Goal: Task Accomplishment & Management: Use online tool/utility

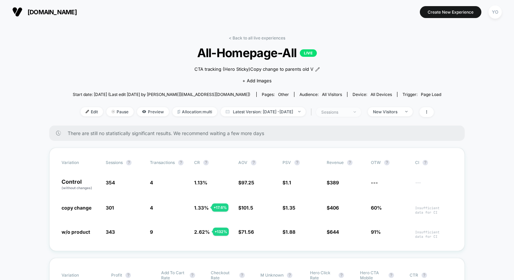
click at [361, 111] on span "sessions" at bounding box center [338, 112] width 45 height 9
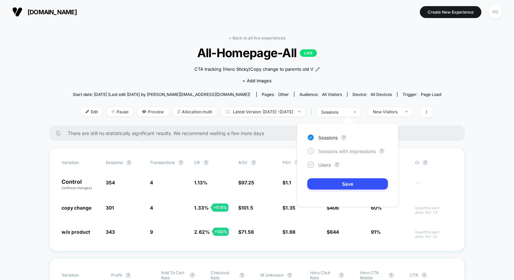
click at [343, 151] on span "Sessions with impressions" at bounding box center [347, 151] width 58 height 6
click at [343, 185] on button "Save" at bounding box center [348, 183] width 81 height 11
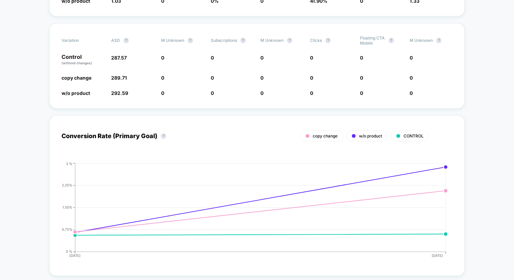
scroll to position [426, 0]
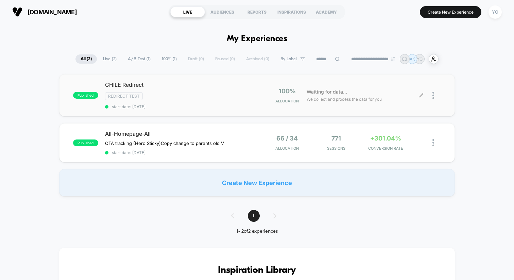
click at [325, 101] on span "We collect and process the data for you" at bounding box center [344, 99] width 75 height 6
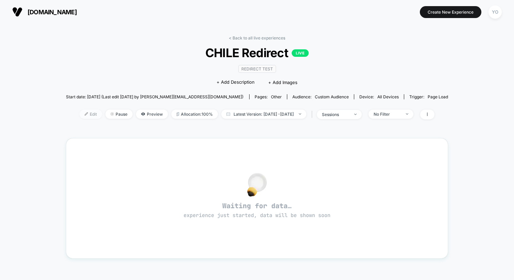
click at [80, 114] on span "Edit" at bounding box center [91, 114] width 22 height 9
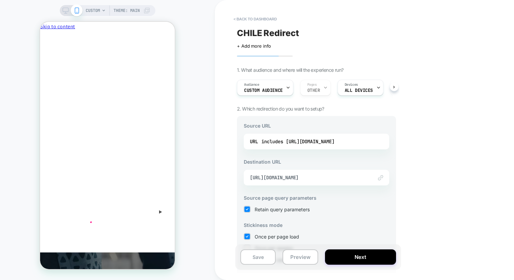
click at [381, 179] on img at bounding box center [380, 177] width 5 height 5
click at [299, 175] on span "https://cl.playermaker.com/" at bounding box center [308, 178] width 116 height 6
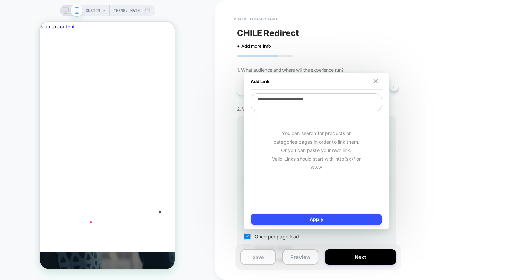
click at [376, 79] on img at bounding box center [376, 81] width 4 height 4
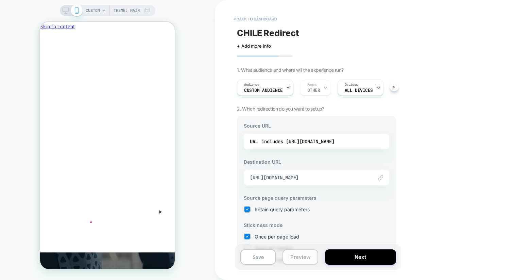
click at [299, 257] on button "Preview" at bounding box center [300, 256] width 35 height 15
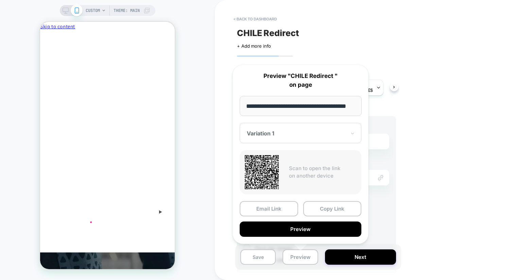
click at [304, 130] on div at bounding box center [296, 133] width 99 height 7
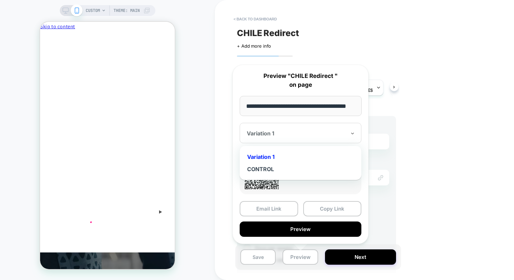
click at [294, 156] on div "Variation 1" at bounding box center [300, 157] width 115 height 12
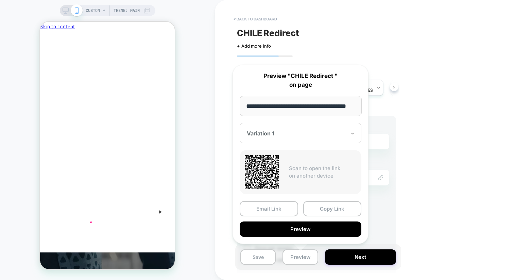
click at [309, 128] on div "Variation 1" at bounding box center [301, 133] width 122 height 20
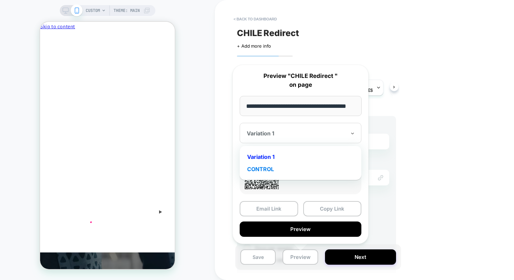
click at [286, 168] on div "CONTROL" at bounding box center [300, 169] width 115 height 12
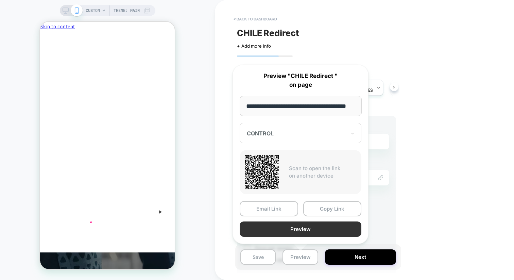
click at [314, 231] on button "Preview" at bounding box center [301, 229] width 122 height 15
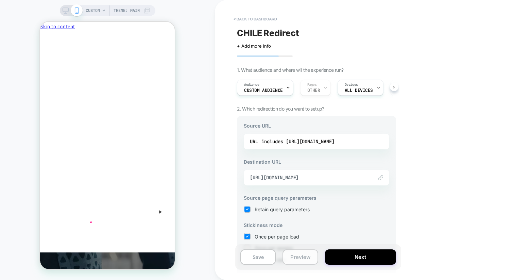
click at [302, 255] on button "Preview" at bounding box center [300, 256] width 35 height 15
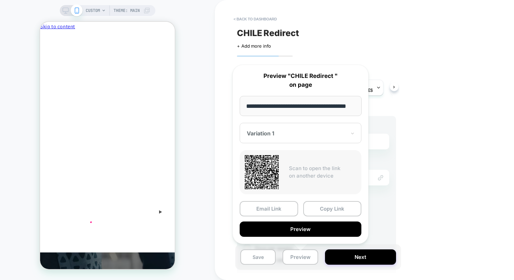
click at [314, 130] on div at bounding box center [296, 133] width 99 height 7
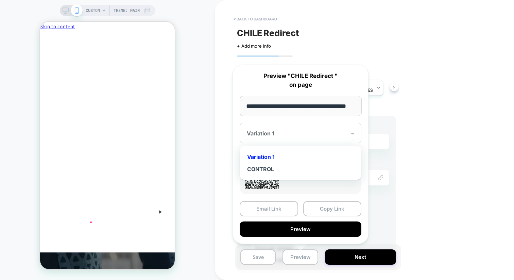
scroll to position [0, 14]
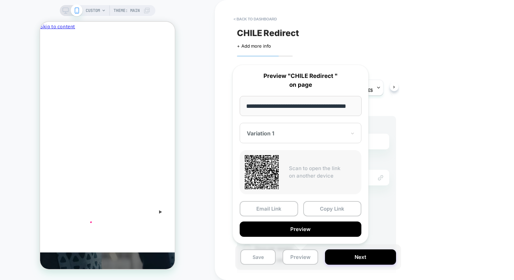
drag, startPoint x: 299, startPoint y: 108, endPoint x: 370, endPoint y: 106, distance: 71.5
click at [371, 106] on div "**********" at bounding box center [301, 154] width 150 height 193
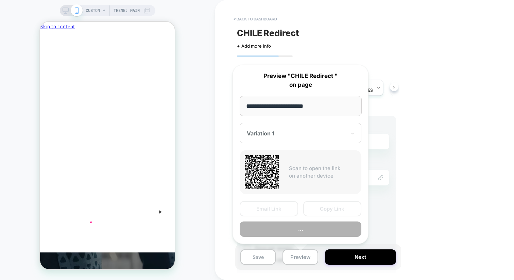
scroll to position [0, 0]
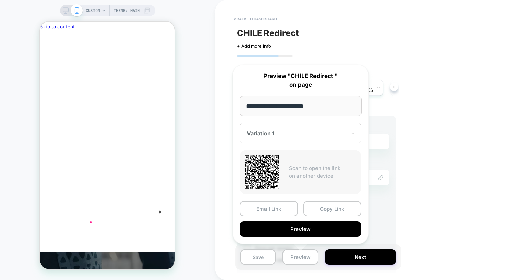
type input "**********"
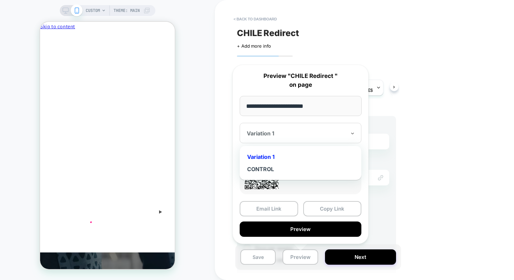
click at [296, 138] on div "Variation 1" at bounding box center [301, 133] width 122 height 20
click at [287, 173] on div "CONTROL" at bounding box center [300, 169] width 115 height 12
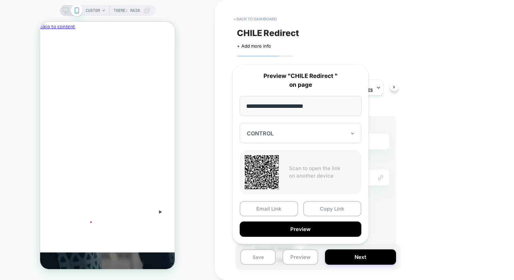
click at [397, 63] on div "CHILE Redirect Click to edit experience details + Add more info 1. What audienc…" at bounding box center [317, 140] width 166 height 266
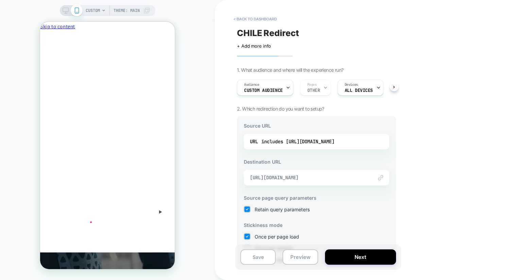
click at [345, 176] on span "https://cl.playermaker.com/" at bounding box center [308, 178] width 116 height 6
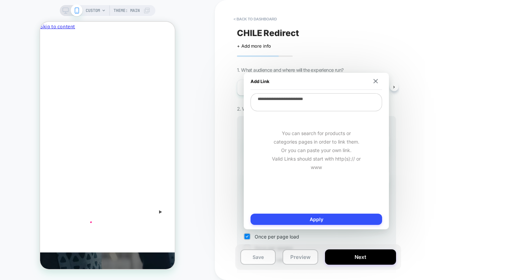
click at [294, 94] on textarea "**********" at bounding box center [317, 102] width 132 height 18
click at [292, 97] on textarea "**********" at bounding box center [317, 102] width 132 height 18
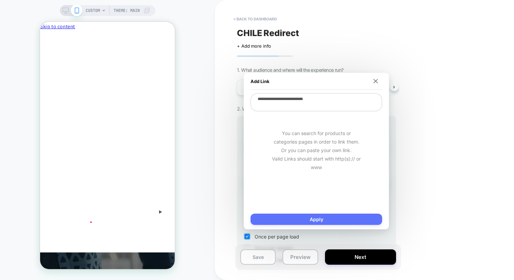
click at [299, 216] on button "Apply" at bounding box center [317, 219] width 132 height 11
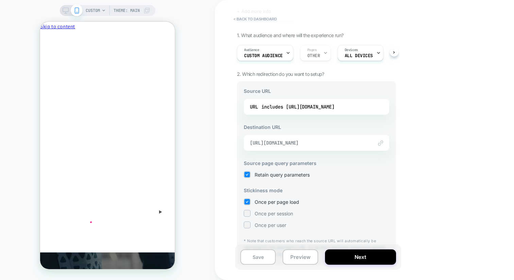
scroll to position [53, 0]
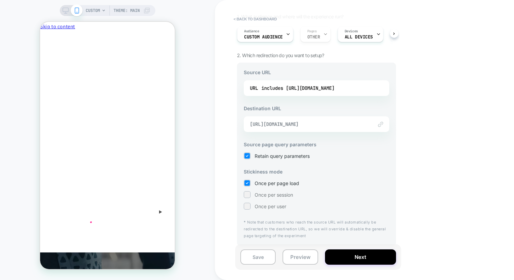
click at [312, 125] on span "https://cl.playermaker.com/" at bounding box center [308, 124] width 116 height 6
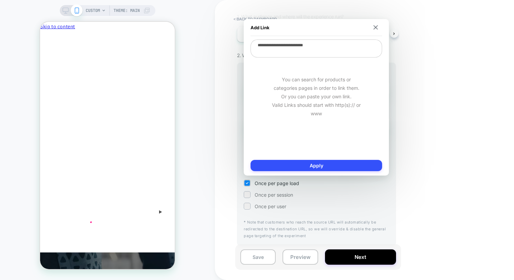
click at [317, 113] on div "You can search for products or categories pages in order to link them. Or you c…" at bounding box center [317, 96] width 132 height 77
click at [328, 107] on div "You can search for products or categories pages in order to link them. Or you c…" at bounding box center [317, 96] width 132 height 77
click at [334, 42] on textarea "**********" at bounding box center [317, 48] width 132 height 18
click at [334, 46] on textarea "**********" at bounding box center [317, 48] width 132 height 18
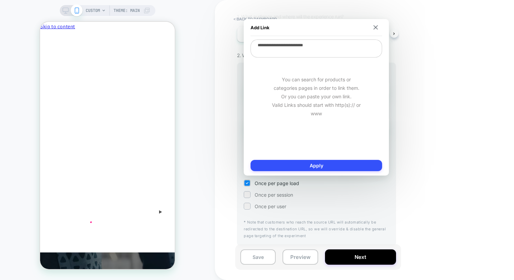
click at [334, 46] on textarea "**********" at bounding box center [317, 48] width 132 height 18
click at [377, 26] on img at bounding box center [376, 27] width 4 height 4
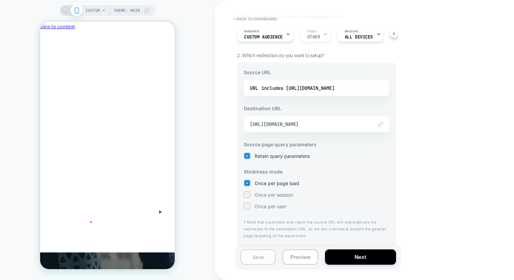
click at [269, 256] on button "Save" at bounding box center [258, 256] width 35 height 15
click at [299, 256] on button "Preview" at bounding box center [300, 256] width 35 height 15
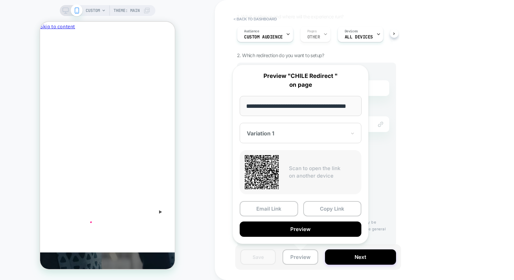
scroll to position [0, 0]
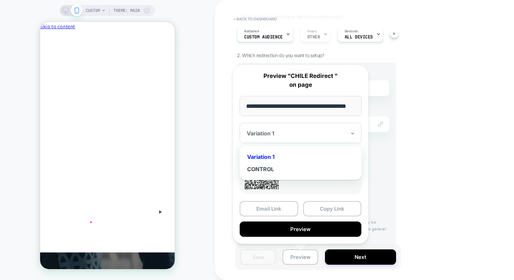
click at [306, 133] on div at bounding box center [296, 133] width 99 height 7
click at [287, 168] on div "CONTROL" at bounding box center [300, 169] width 115 height 12
click at [300, 134] on div at bounding box center [296, 133] width 99 height 7
click at [291, 157] on div "Variation 1" at bounding box center [300, 157] width 115 height 12
click at [301, 130] on div at bounding box center [296, 133] width 99 height 7
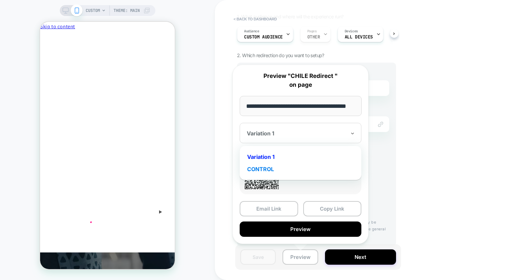
click at [284, 167] on div "CONTROL" at bounding box center [300, 169] width 115 height 12
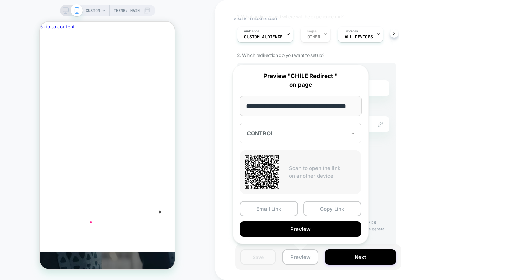
click at [295, 141] on div "CONTROL" at bounding box center [301, 133] width 122 height 20
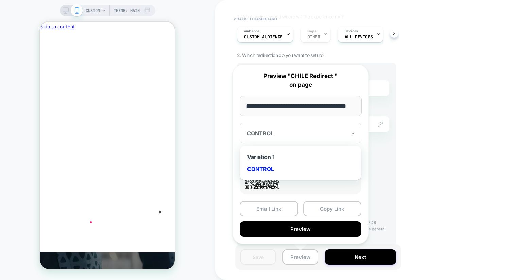
click at [295, 136] on div "CONTROL" at bounding box center [296, 133] width 101 height 8
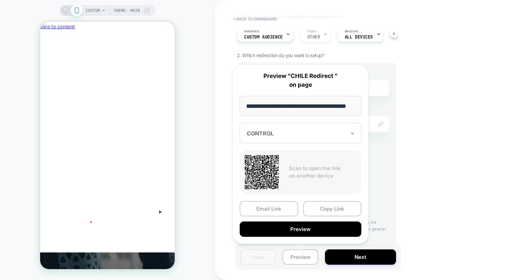
click at [293, 141] on div "CONTROL" at bounding box center [301, 133] width 122 height 20
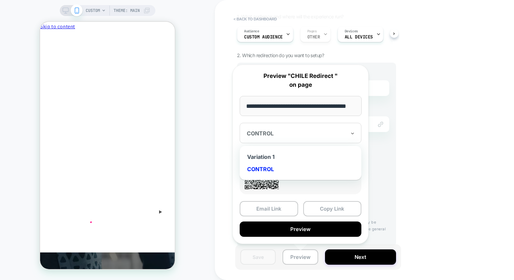
click at [289, 150] on div "Variation 1 CONTROL" at bounding box center [300, 162] width 115 height 27
click at [284, 159] on div "Variation 1" at bounding box center [300, 157] width 115 height 12
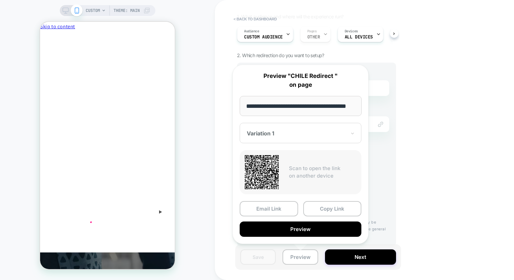
click at [325, 112] on input "**********" at bounding box center [301, 106] width 122 height 20
click at [309, 208] on button "Copy Link" at bounding box center [333, 208] width 59 height 15
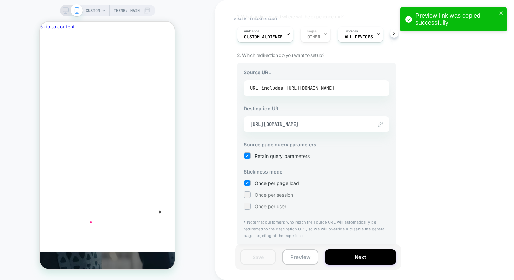
click at [271, 91] on div "includes https://playermaker.com" at bounding box center [298, 88] width 73 height 10
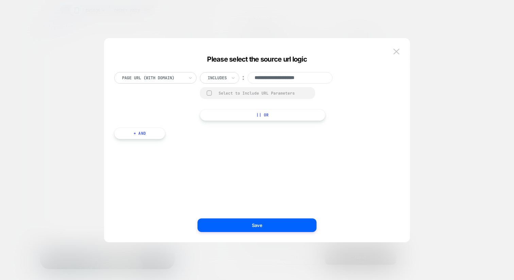
drag, startPoint x: 279, startPoint y: 78, endPoint x: 249, endPoint y: 78, distance: 29.6
click at [249, 78] on input "**********" at bounding box center [290, 78] width 85 height 12
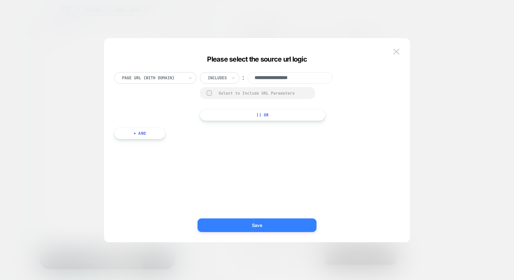
type input "**********"
click at [279, 224] on button "Save" at bounding box center [257, 225] width 119 height 14
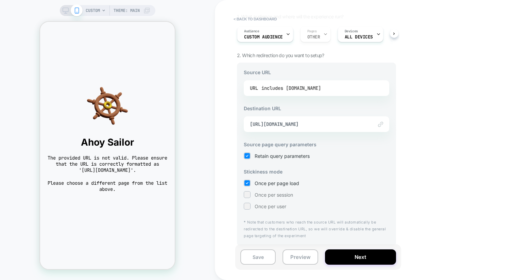
click at [293, 88] on div "includes www.playermaker.com" at bounding box center [292, 88] width 60 height 10
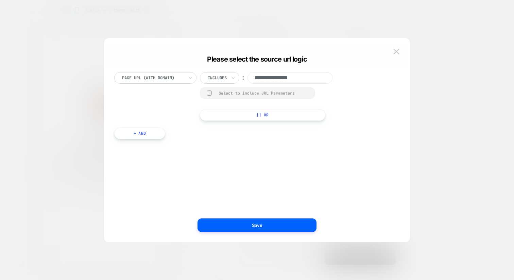
drag, startPoint x: 267, startPoint y: 77, endPoint x: 245, endPoint y: 77, distance: 22.1
click at [245, 77] on div "**********" at bounding box center [272, 78] width 144 height 12
type input "**********"
click at [393, 52] on button at bounding box center [397, 52] width 10 height 10
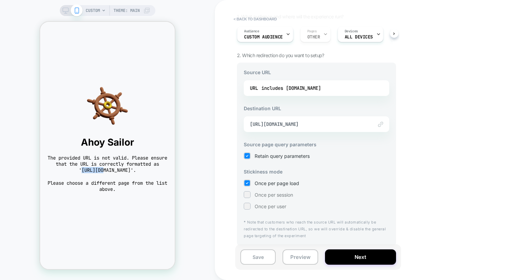
drag, startPoint x: 61, startPoint y: 169, endPoint x: 81, endPoint y: 169, distance: 20.4
click at [82, 169] on span "The provided URL is not valid. Please ensure that the URL is correctly formatte…" at bounding box center [107, 164] width 121 height 18
copy span "https://"
click at [280, 87] on div "includes www.playermaker.com" at bounding box center [292, 88] width 60 height 10
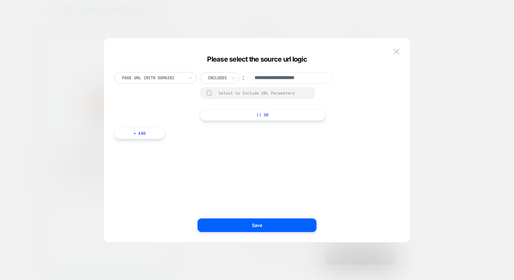
drag, startPoint x: 280, startPoint y: 79, endPoint x: 239, endPoint y: 79, distance: 40.8
click at [239, 79] on div "**********" at bounding box center [272, 78] width 144 height 12
paste input
type input "**********"
click at [209, 92] on div at bounding box center [209, 93] width 5 height 5
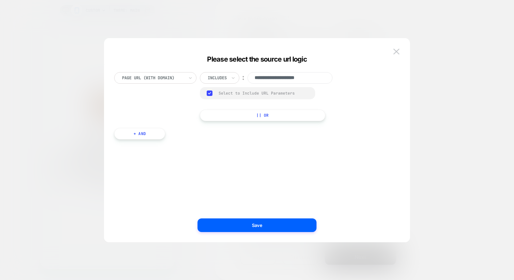
click at [209, 92] on rect at bounding box center [210, 93] width 6 height 5
click at [209, 92] on div at bounding box center [209, 93] width 5 height 5
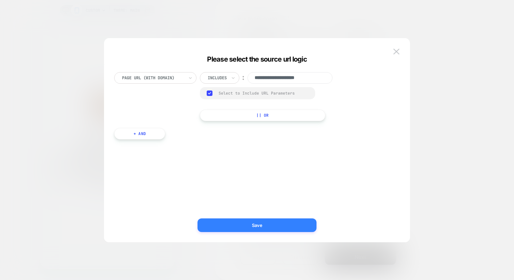
click at [251, 224] on button "Save" at bounding box center [257, 225] width 119 height 14
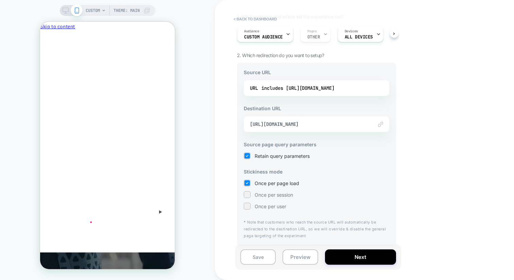
click at [380, 124] on img at bounding box center [380, 124] width 5 height 5
click at [380, 125] on img at bounding box center [380, 124] width 5 height 5
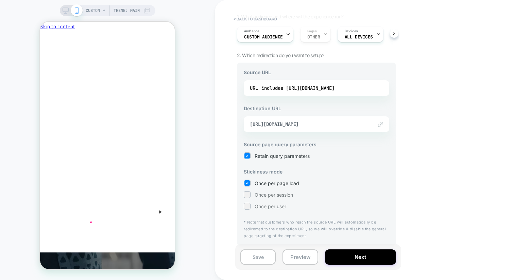
click at [380, 125] on img at bounding box center [380, 124] width 5 height 5
click at [322, 127] on div "Link to https://cl.playermaker.com/" at bounding box center [317, 124] width 146 height 16
click at [291, 121] on span "https://cl.playermaker.com/" at bounding box center [308, 124] width 116 height 6
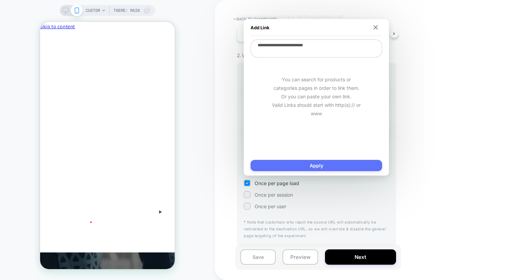
click at [293, 162] on button "Apply" at bounding box center [317, 165] width 132 height 11
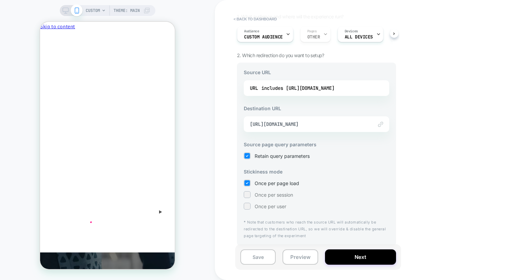
click at [265, 120] on div "Link to https://cl.playermaker.com/" at bounding box center [317, 124] width 146 height 16
click at [278, 120] on div "Link to https://cl.playermaker.com/" at bounding box center [317, 124] width 146 height 16
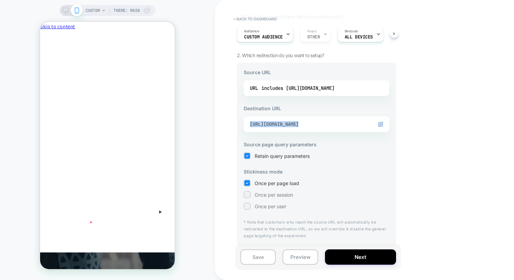
click at [278, 120] on div "Link to https://cl.playermaker.com/" at bounding box center [317, 124] width 146 height 16
copy span "https://cl.playermaker.com/"
click at [264, 257] on button "Save" at bounding box center [258, 256] width 35 height 15
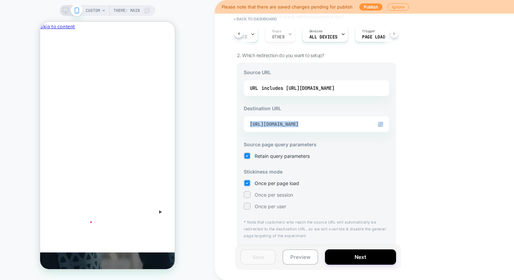
scroll to position [0, 54]
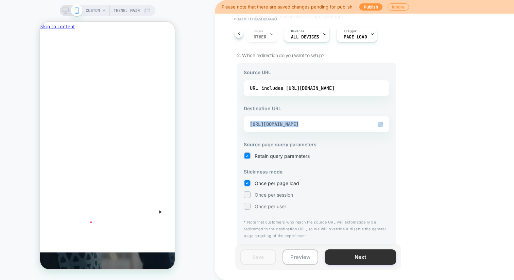
click at [355, 258] on button "Next" at bounding box center [360, 256] width 71 height 15
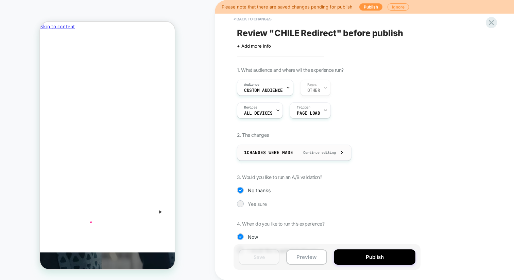
scroll to position [18, 0]
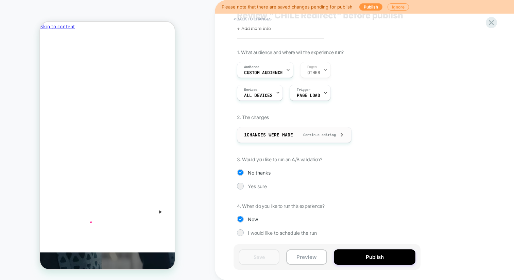
click at [342, 138] on div "1 Changes were made Continue editing" at bounding box center [294, 134] width 100 height 15
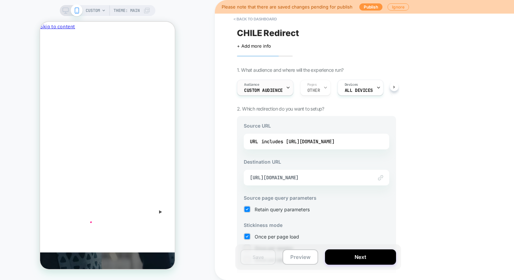
click at [267, 95] on div "Audience Custom Audience" at bounding box center [265, 88] width 56 height 16
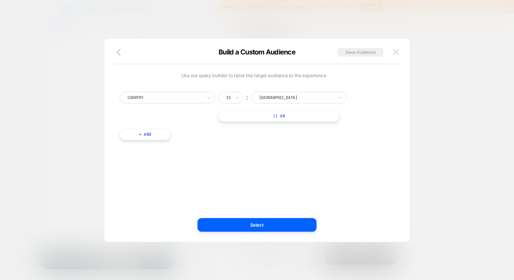
click at [397, 51] on img at bounding box center [396, 52] width 6 height 6
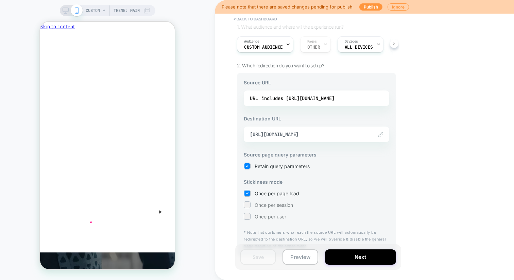
scroll to position [53, 0]
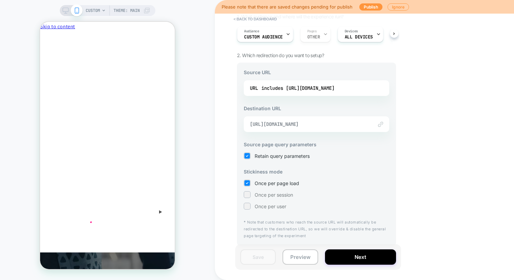
click at [292, 122] on span "https://cl.playermaker.com/" at bounding box center [308, 124] width 116 height 6
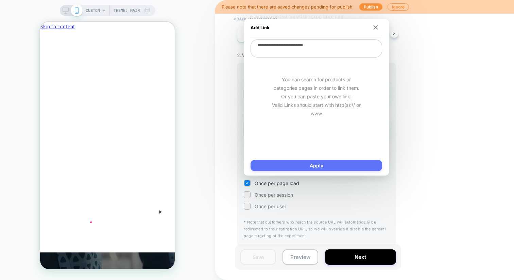
click at [297, 166] on button "Apply" at bounding box center [317, 165] width 132 height 11
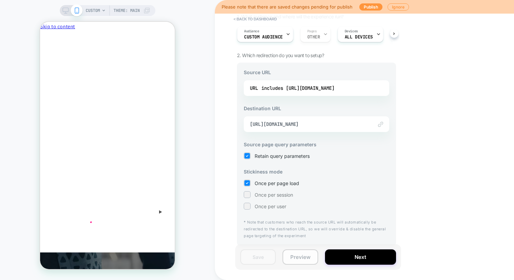
click at [290, 261] on button "Preview" at bounding box center [300, 256] width 35 height 15
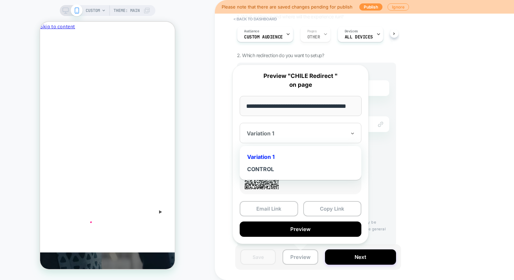
scroll to position [0, 0]
click at [305, 136] on div "Variation 1" at bounding box center [296, 133] width 101 height 8
click at [287, 168] on div "CONTROL" at bounding box center [300, 169] width 115 height 12
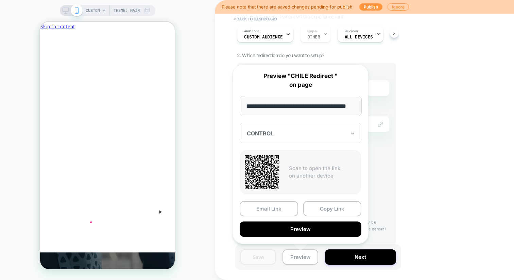
click at [305, 135] on div at bounding box center [296, 133] width 99 height 7
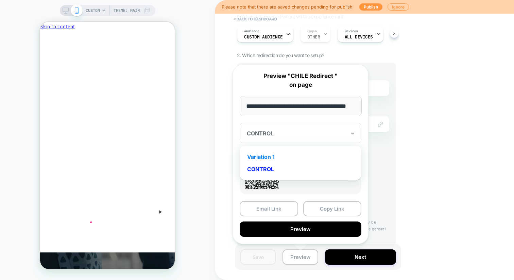
click at [293, 152] on div "Variation 1" at bounding box center [300, 157] width 115 height 12
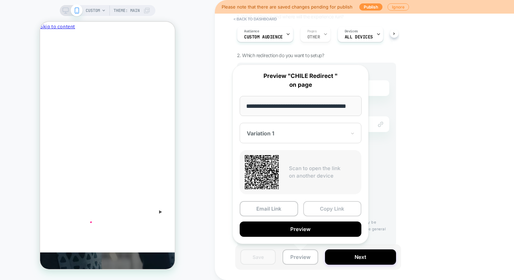
click at [332, 203] on button "Copy Link" at bounding box center [333, 208] width 59 height 15
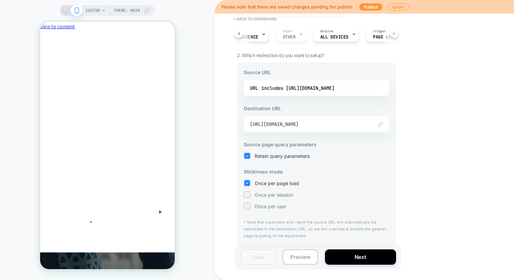
click at [392, 34] on button at bounding box center [394, 33] width 9 height 9
click at [266, 19] on button "< back to dashboard" at bounding box center [255, 19] width 50 height 11
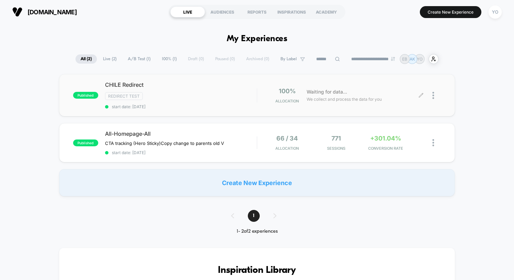
click at [431, 95] on div at bounding box center [432, 95] width 20 height 16
click at [434, 94] on img at bounding box center [434, 95] width 2 height 7
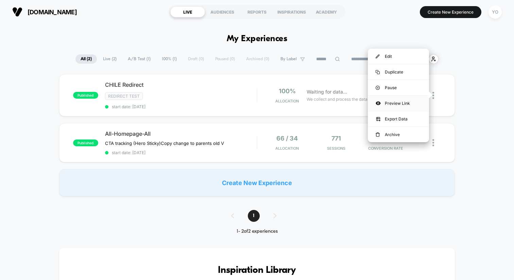
click at [396, 100] on div "Preview Link" at bounding box center [398, 103] width 61 height 15
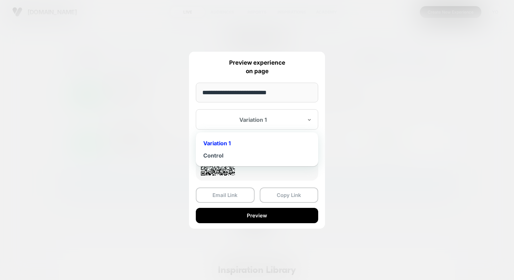
click at [300, 123] on div "Variation 1" at bounding box center [252, 120] width 101 height 8
click at [276, 152] on div "Control" at bounding box center [257, 155] width 116 height 12
click at [278, 121] on div at bounding box center [253, 119] width 100 height 7
click at [267, 141] on div "Variation 1" at bounding box center [257, 143] width 116 height 12
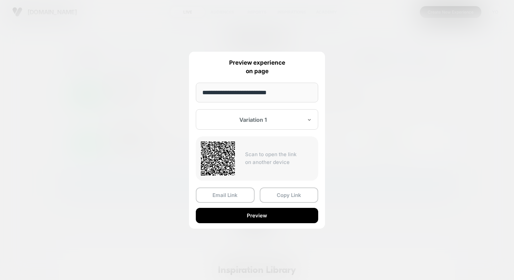
click at [275, 121] on div at bounding box center [253, 119] width 100 height 7
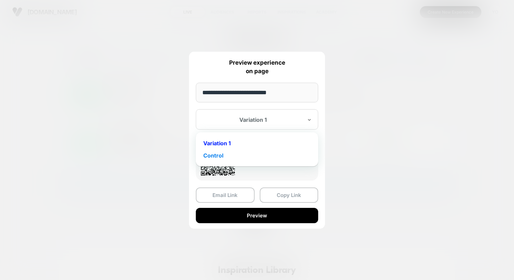
click at [261, 154] on div "Control" at bounding box center [257, 155] width 116 height 12
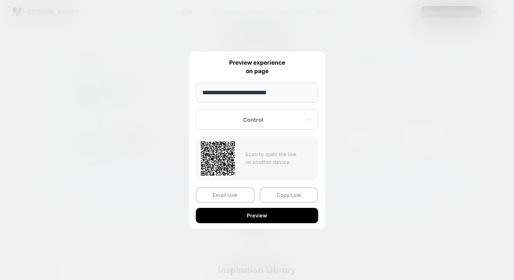
click at [282, 99] on input "**********" at bounding box center [257, 93] width 122 height 20
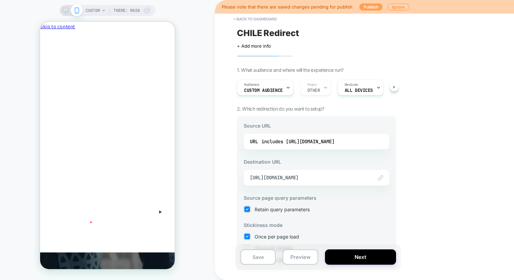
click at [364, 9] on button "Publish" at bounding box center [371, 6] width 23 height 7
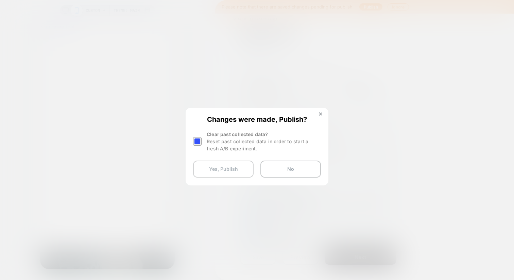
click at [248, 171] on button "Yes, Publish" at bounding box center [223, 169] width 61 height 17
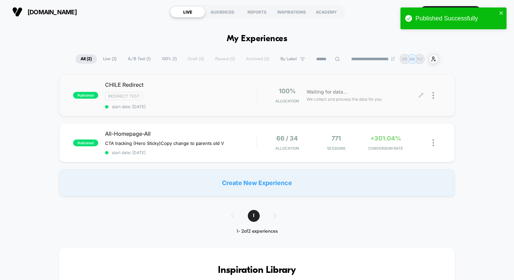
click at [258, 101] on div "100% Allocation Waiting for data... We collect and process the data for you" at bounding box center [350, 95] width 184 height 16
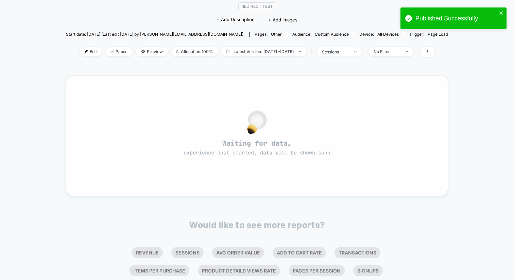
scroll to position [21, 0]
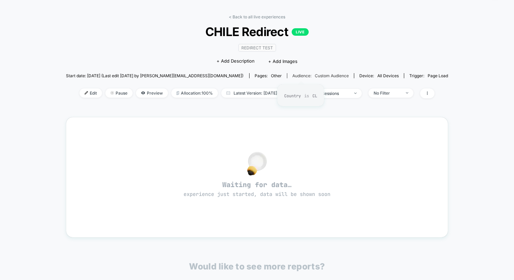
click at [315, 75] on span "Custom Audience" at bounding box center [332, 75] width 34 height 5
click at [320, 70] on div "Start date: 9/29/2025 (Last edit 9/29/2025 by yuval@playermaker.com) Pages: oth…" at bounding box center [257, 76] width 383 height 12
click at [315, 73] on span "Custom Audience" at bounding box center [332, 75] width 34 height 5
click at [315, 74] on span "Custom Audience" at bounding box center [332, 75] width 34 height 5
click at [271, 75] on span "other" at bounding box center [276, 75] width 11 height 5
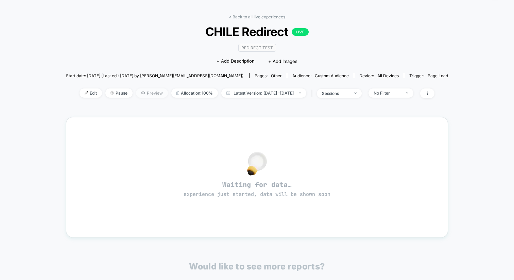
click at [137, 95] on span "Preview" at bounding box center [152, 92] width 32 height 9
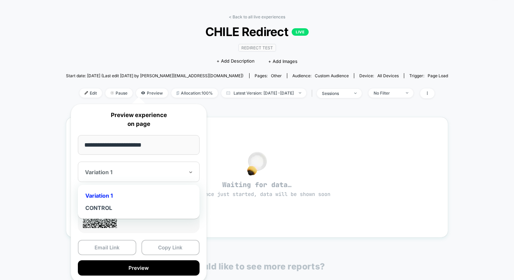
click at [132, 171] on div at bounding box center [134, 172] width 99 height 7
click at [121, 207] on div "CONTROL" at bounding box center [138, 208] width 115 height 12
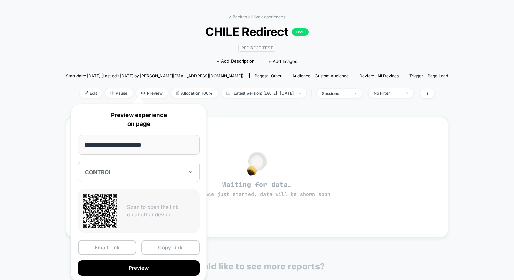
click at [137, 166] on div "CONTROL" at bounding box center [139, 172] width 122 height 20
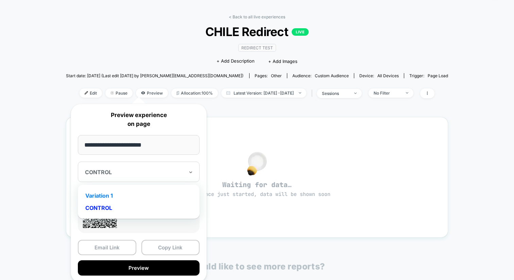
click at [121, 197] on div "Variation 1" at bounding box center [138, 196] width 115 height 12
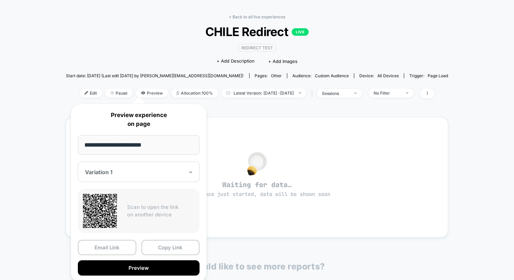
click at [128, 178] on div "Variation 1" at bounding box center [139, 172] width 122 height 20
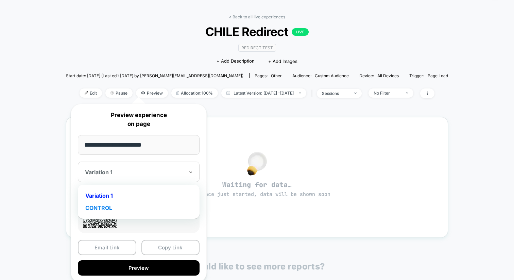
click at [112, 208] on div "CONTROL" at bounding box center [138, 208] width 115 height 12
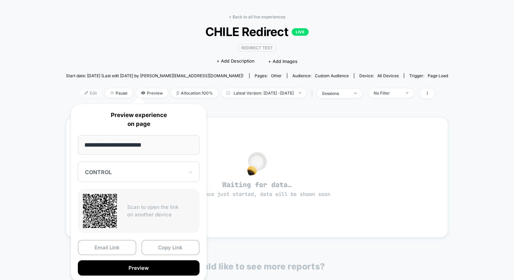
click at [81, 92] on span "Edit" at bounding box center [91, 92] width 22 height 9
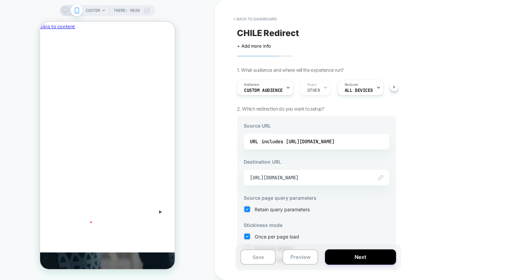
click at [381, 177] on img at bounding box center [380, 177] width 5 height 5
drag, startPoint x: 366, startPoint y: 179, endPoint x: 382, endPoint y: 179, distance: 15.3
click at [382, 180] on div "Link to https://cl.playermaker.com/" at bounding box center [317, 178] width 146 height 16
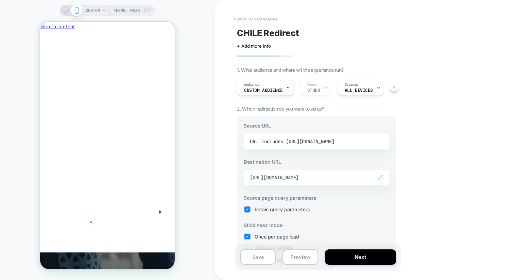
click at [291, 142] on div "includes https://playermaker.com" at bounding box center [298, 141] width 73 height 10
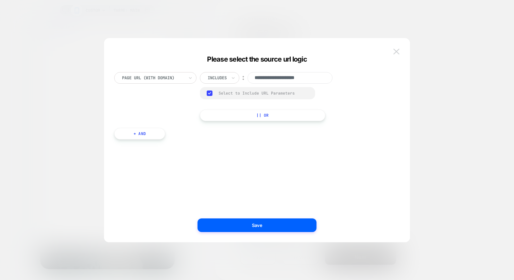
click at [396, 52] on img at bounding box center [397, 52] width 6 height 6
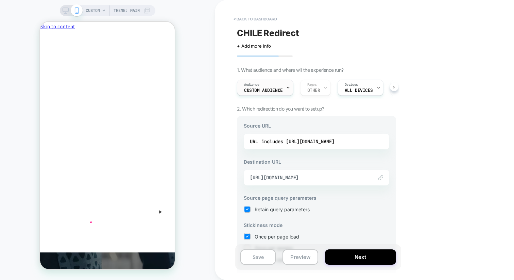
click at [256, 84] on span "Audience" at bounding box center [251, 84] width 15 height 5
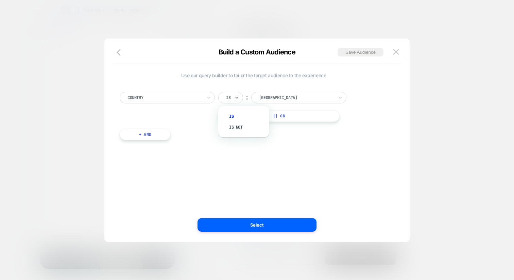
click at [229, 94] on div "Is" at bounding box center [229, 97] width 6 height 7
click at [399, 55] on button at bounding box center [396, 52] width 10 height 10
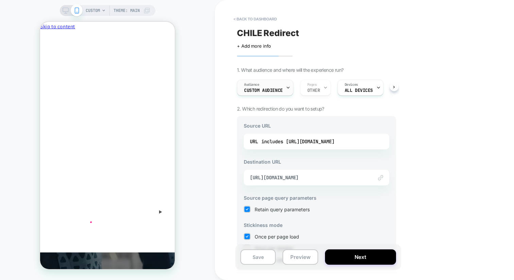
click at [275, 93] on span "Custom Audience" at bounding box center [263, 90] width 39 height 5
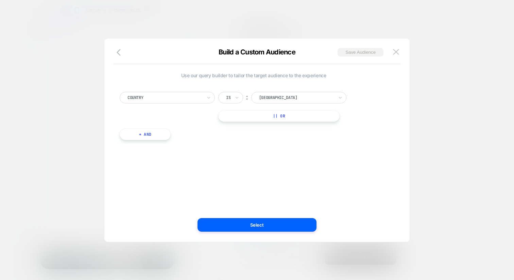
click at [360, 53] on button "Save Audience" at bounding box center [361, 52] width 46 height 9
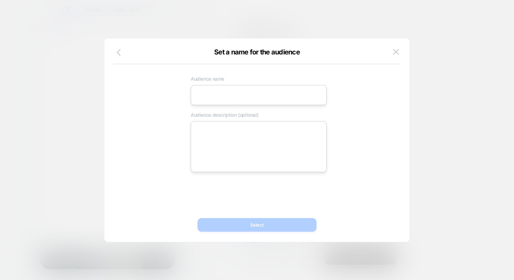
click at [120, 55] on icon "button" at bounding box center [119, 52] width 4 height 7
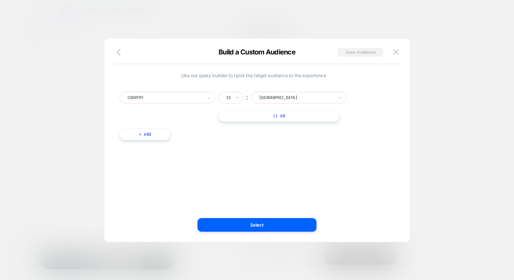
click at [349, 55] on button "Save Audience" at bounding box center [361, 52] width 46 height 9
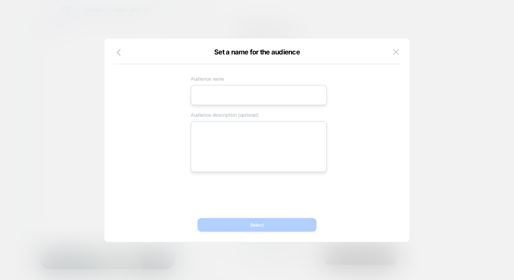
click at [266, 95] on input at bounding box center [259, 95] width 136 height 20
type input "*"
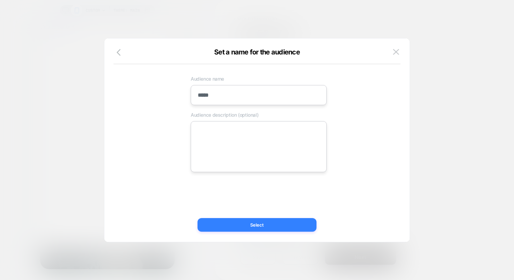
type input "*****"
click at [254, 230] on button "Select" at bounding box center [257, 225] width 119 height 14
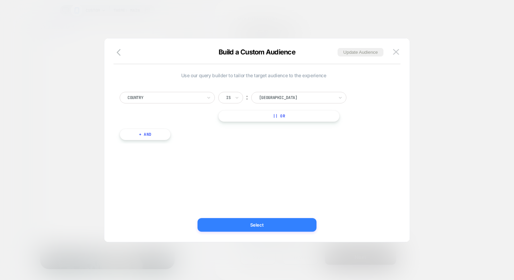
click at [257, 229] on button "Select" at bounding box center [257, 225] width 119 height 14
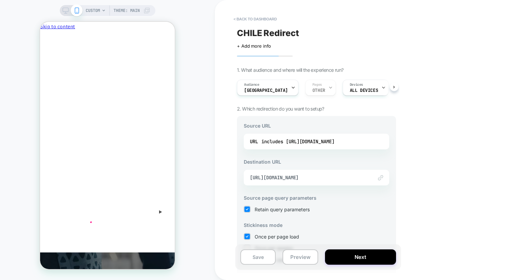
click at [301, 87] on div "Audience Chile Pages OTHER Devices ALL DEVICES Trigger Page Load" at bounding box center [313, 87] width 159 height 23
click at [302, 86] on div "Audience Chile Pages OTHER Devices ALL DEVICES Trigger Page Load" at bounding box center [313, 87] width 159 height 23
click at [291, 86] on div "Audience Chile Pages OTHER Devices ALL DEVICES Trigger Page Load" at bounding box center [313, 87] width 159 height 23
click at [350, 89] on span "ALL DEVICES" at bounding box center [364, 90] width 28 height 5
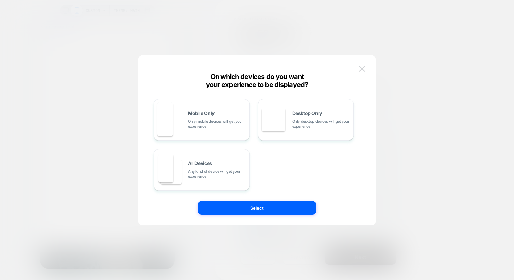
click at [361, 70] on img at bounding box center [362, 69] width 6 height 6
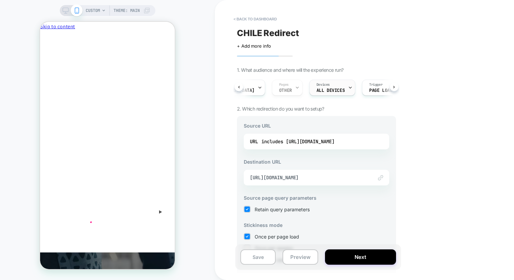
scroll to position [0, 37]
click at [359, 87] on div "Trigger Page Load" at bounding box center [377, 87] width 37 height 15
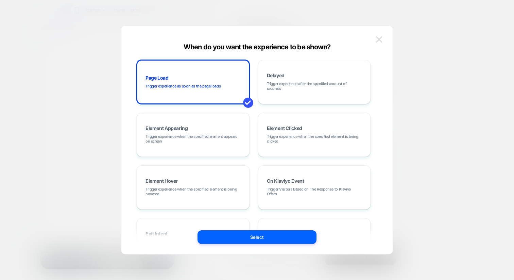
click at [379, 38] on img at bounding box center [379, 39] width 6 height 6
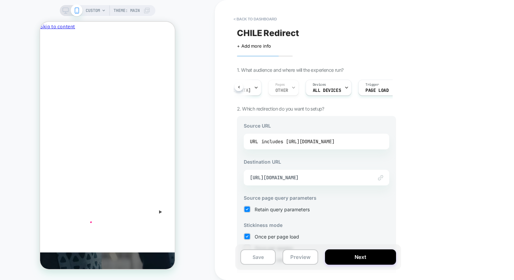
click at [284, 139] on div "includes https://playermaker.com" at bounding box center [298, 141] width 73 height 10
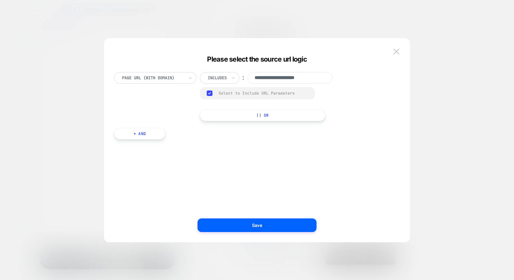
click at [182, 80] on div at bounding box center [153, 78] width 62 height 6
click at [224, 78] on div at bounding box center [217, 78] width 19 height 6
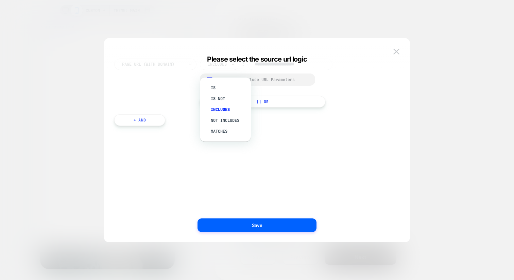
scroll to position [0, 0]
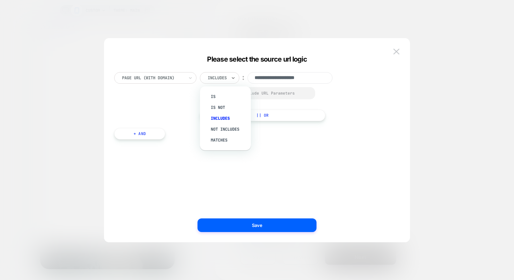
click at [154, 78] on div at bounding box center [153, 78] width 62 height 6
click at [209, 94] on polyline at bounding box center [210, 93] width 2 height 2
click at [176, 75] on div at bounding box center [153, 78] width 62 height 6
click at [210, 80] on input "text" at bounding box center [209, 78] width 3 height 6
click at [222, 138] on div "Matches" at bounding box center [229, 140] width 44 height 11
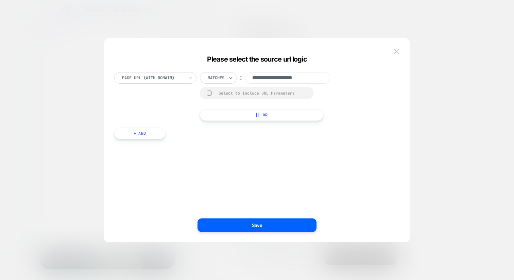
click at [271, 80] on input "**********" at bounding box center [287, 78] width 85 height 12
drag, startPoint x: 275, startPoint y: 80, endPoint x: 246, endPoint y: 78, distance: 29.0
click at [246, 78] on input "**********" at bounding box center [287, 78] width 85 height 12
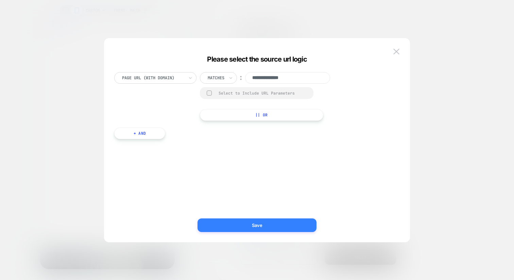
type input "**********"
click at [253, 225] on button "Save" at bounding box center [257, 225] width 119 height 14
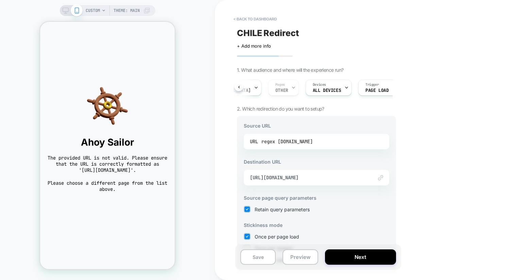
click at [283, 141] on div "regex playermaker.com" at bounding box center [287, 141] width 51 height 10
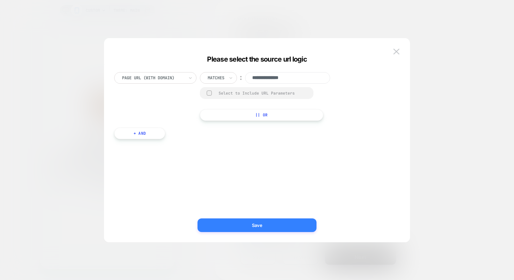
click at [256, 231] on button "Save" at bounding box center [257, 225] width 119 height 14
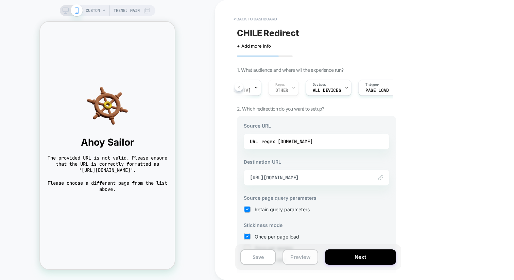
click at [290, 255] on button "Preview" at bounding box center [300, 256] width 35 height 15
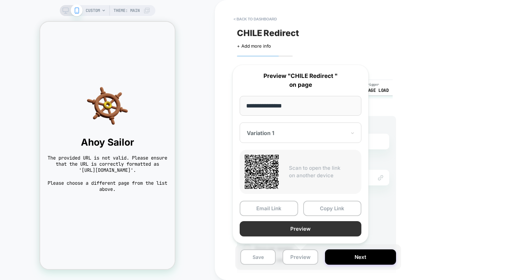
click at [308, 228] on button "Preview" at bounding box center [301, 228] width 122 height 15
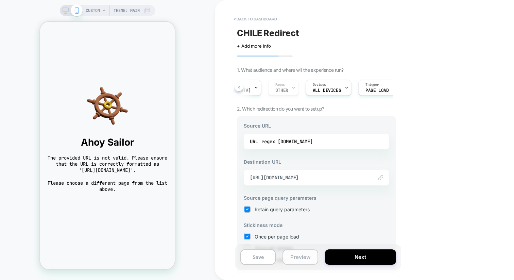
click at [295, 258] on button "Preview" at bounding box center [300, 256] width 35 height 15
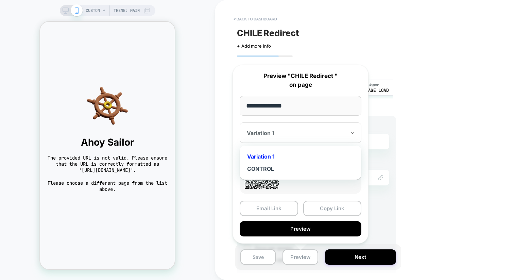
click at [282, 134] on div at bounding box center [296, 133] width 99 height 7
click at [273, 164] on div "CONTROL" at bounding box center [300, 169] width 115 height 12
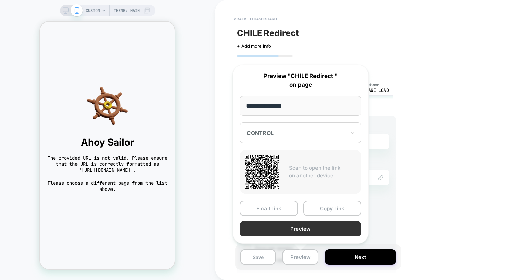
click at [311, 227] on button "Preview" at bounding box center [301, 228] width 122 height 15
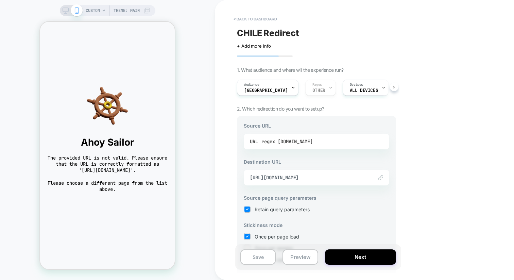
click at [313, 144] on div "regex playermaker.com" at bounding box center [287, 141] width 51 height 10
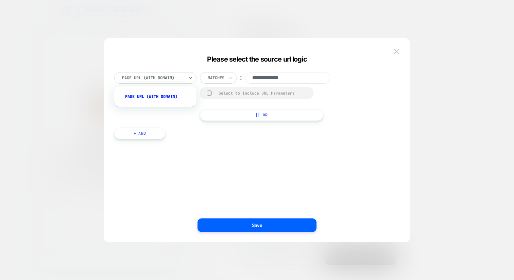
click at [169, 78] on div at bounding box center [153, 78] width 62 height 6
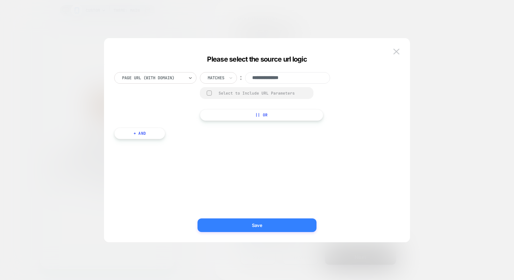
click at [267, 230] on button "Save" at bounding box center [257, 225] width 119 height 14
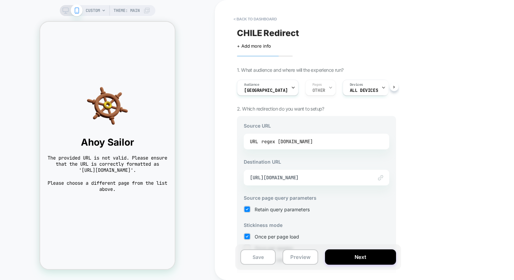
click at [267, 141] on div "regex playermaker.com" at bounding box center [287, 141] width 51 height 10
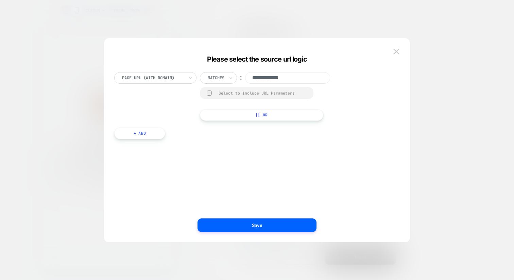
click at [183, 79] on div at bounding box center [153, 78] width 62 height 6
click at [212, 75] on div at bounding box center [216, 78] width 17 height 6
click at [253, 78] on input "**********" at bounding box center [287, 78] width 85 height 12
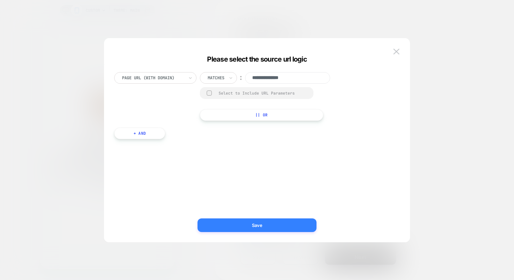
click at [262, 228] on button "Save" at bounding box center [257, 225] width 119 height 14
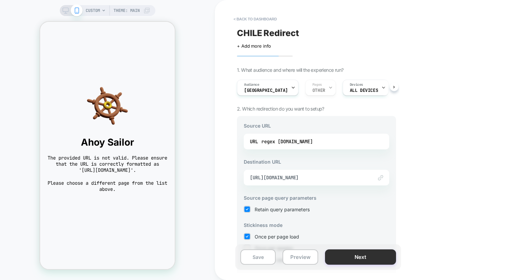
click at [343, 254] on button "Next" at bounding box center [360, 256] width 71 height 15
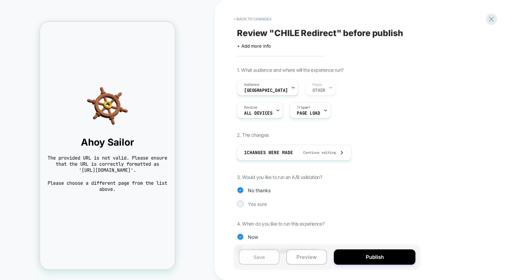
click at [264, 254] on button "Save" at bounding box center [259, 256] width 41 height 15
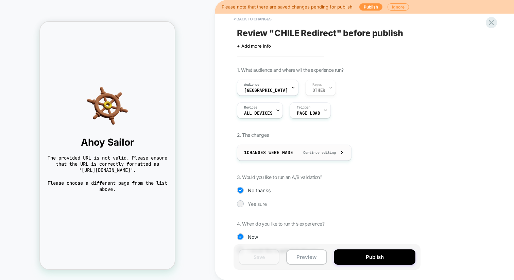
click at [320, 151] on span "Continue editing" at bounding box center [316, 152] width 39 height 4
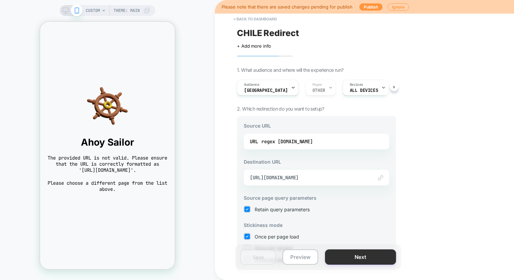
click at [354, 260] on button "Next" at bounding box center [360, 256] width 71 height 15
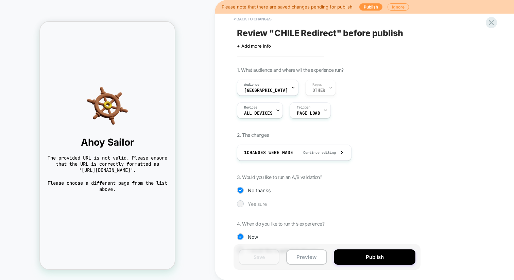
scroll to position [18, 0]
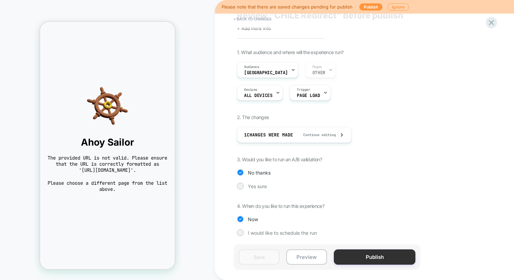
click at [366, 259] on button "Publish" at bounding box center [375, 256] width 82 height 15
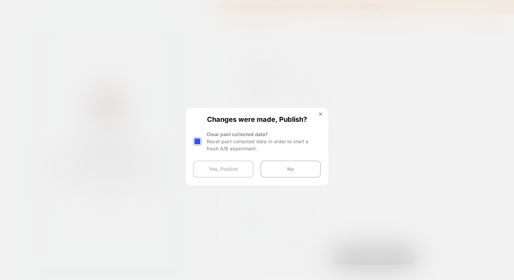
click at [219, 166] on button "Yes, Publish" at bounding box center [223, 169] width 61 height 17
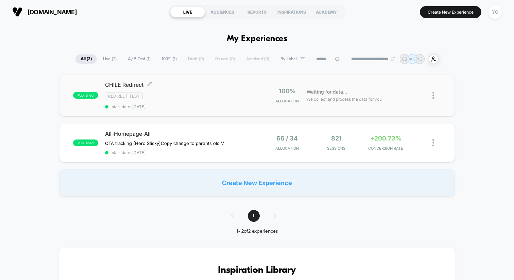
click at [183, 95] on div "Redirect Test" at bounding box center [181, 96] width 152 height 8
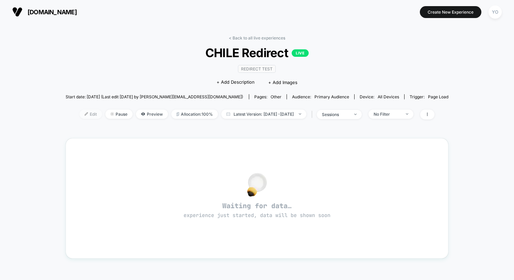
click at [82, 114] on span "Edit" at bounding box center [91, 114] width 22 height 9
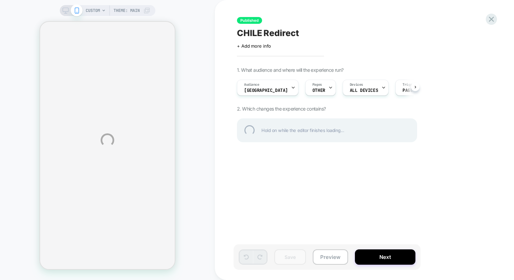
click at [265, 87] on div "CUSTOM Theme: MAIN Published CHILE Redirect Click to edit experience details + …" at bounding box center [257, 140] width 514 height 280
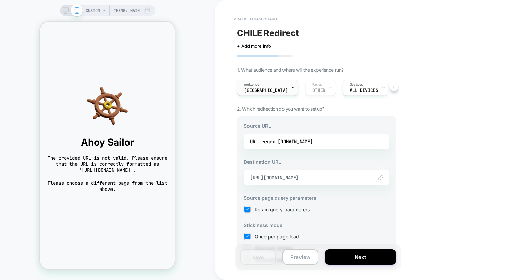
click at [291, 87] on icon at bounding box center [293, 87] width 4 height 4
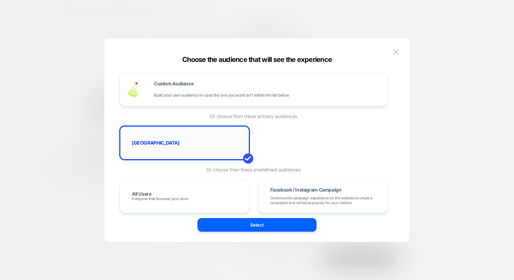
click at [235, 129] on div "Chile" at bounding box center [185, 143] width 130 height 34
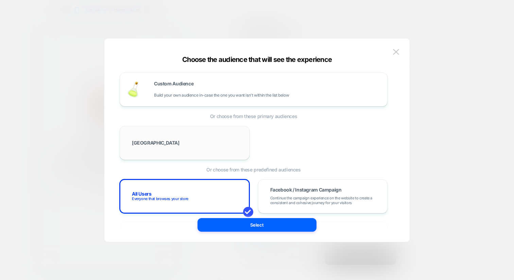
click at [232, 136] on div "Chile" at bounding box center [185, 143] width 116 height 20
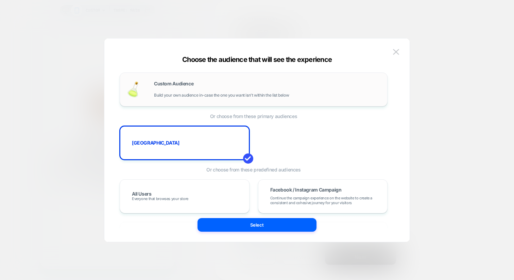
click at [252, 92] on div "Custom Audience Build your own audience in-case the one you want isn't within t…" at bounding box center [267, 89] width 227 height 16
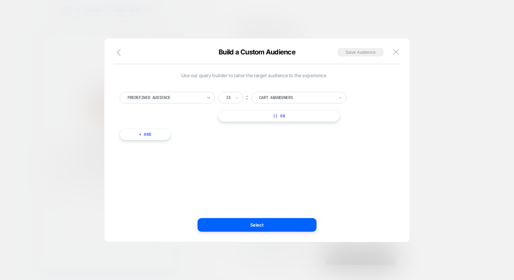
click at [207, 96] on icon at bounding box center [209, 97] width 5 height 7
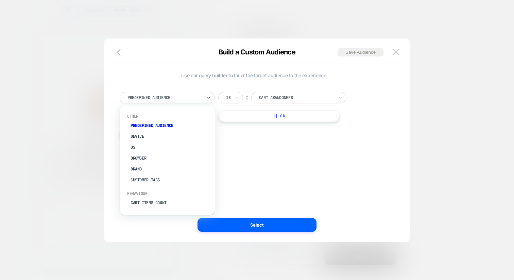
click at [195, 100] on div at bounding box center [165, 98] width 75 height 6
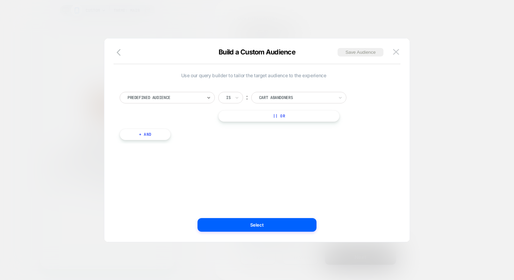
click at [173, 103] on div "Predefined Audience" at bounding box center [167, 98] width 95 height 12
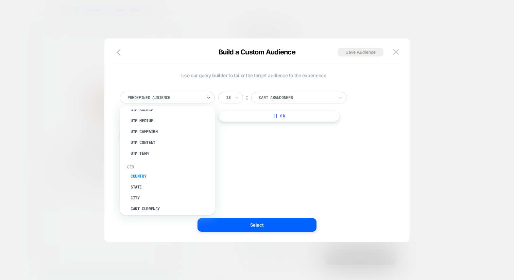
click at [163, 171] on div "Country" at bounding box center [171, 176] width 88 height 11
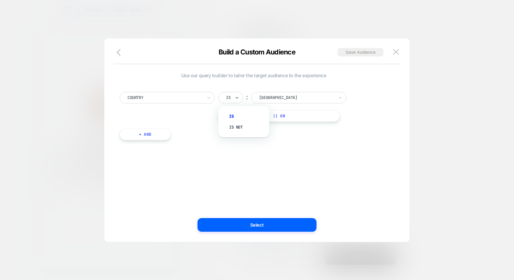
click at [231, 101] on div "Is" at bounding box center [229, 97] width 6 height 7
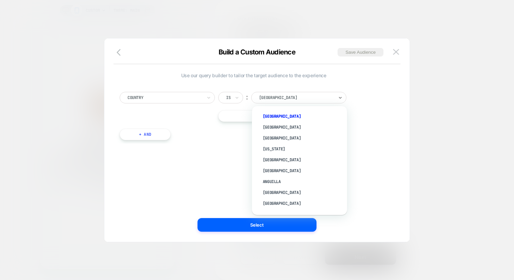
click at [269, 96] on div at bounding box center [296, 98] width 75 height 6
type input "*"
click at [229, 177] on div "Use our query builder to tailor the target audience to the experience Country I…" at bounding box center [253, 140] width 285 height 176
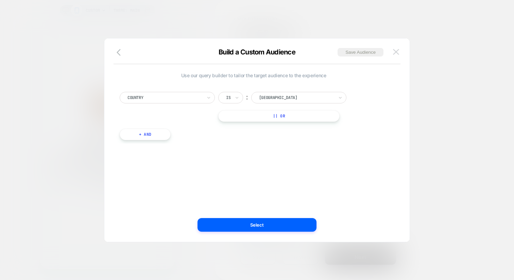
click at [395, 48] on button at bounding box center [396, 52] width 10 height 10
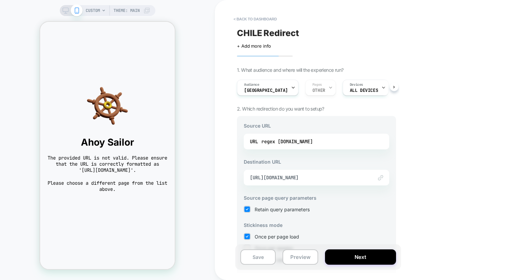
click at [298, 90] on div "Audience Chile Pages OTHER Devices ALL DEVICES Trigger Page Load" at bounding box center [313, 87] width 159 height 23
